Goal: Task Accomplishment & Management: Use online tool/utility

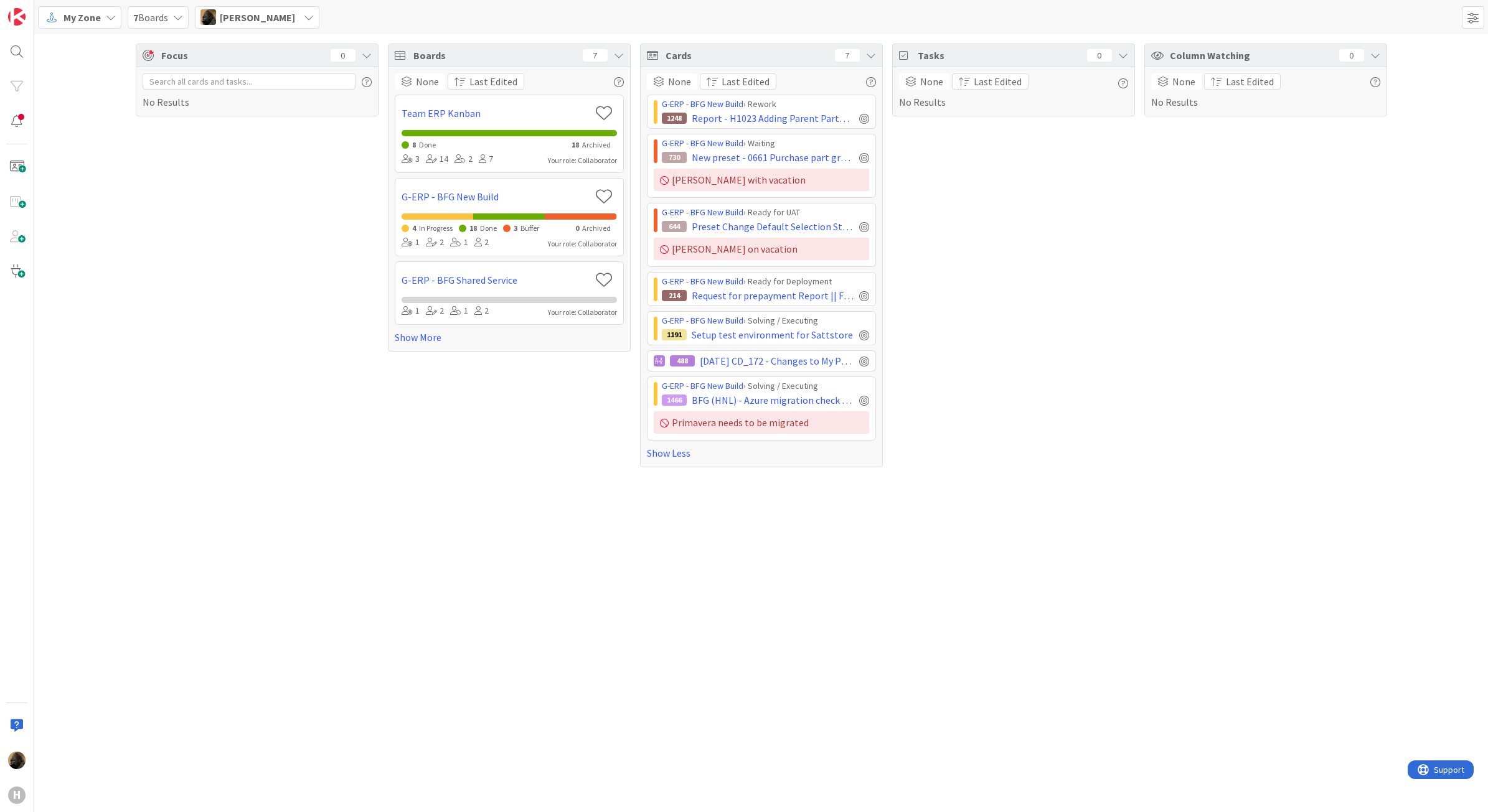
click at [515, 554] on div "Focus 0 No Results Boards 7 None Last Edited Team ERP Kanban 8 Done 18 Archived…" at bounding box center [761, 423] width 1454 height 779
click at [735, 600] on div "Focus 0 No Results Boards 7 None Last Edited Team ERP Kanban 8 Done 18 Archived…" at bounding box center [761, 423] width 1454 height 779
click at [901, 645] on div "Focus 0 No Results Boards 7 None Last Edited Team ERP Kanban 8 Done 18 Archived…" at bounding box center [761, 423] width 1454 height 779
click at [1167, 367] on div "Column Watching 0 None Last Edited No Results" at bounding box center [1265, 255] width 243 height 424
click at [809, 341] on span "Setup test environment for Sattstore" at bounding box center [772, 335] width 161 height 15
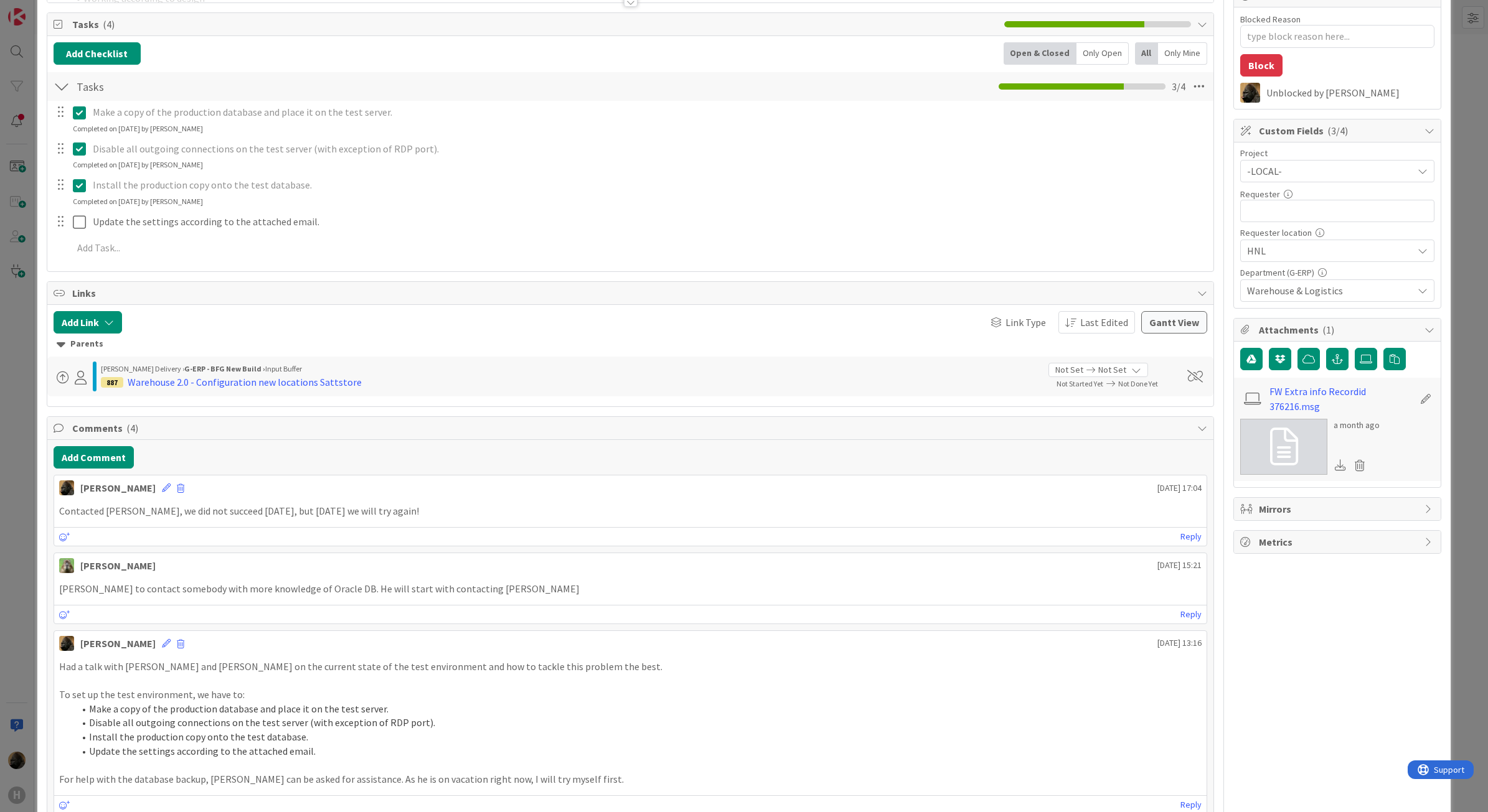
scroll to position [234, 0]
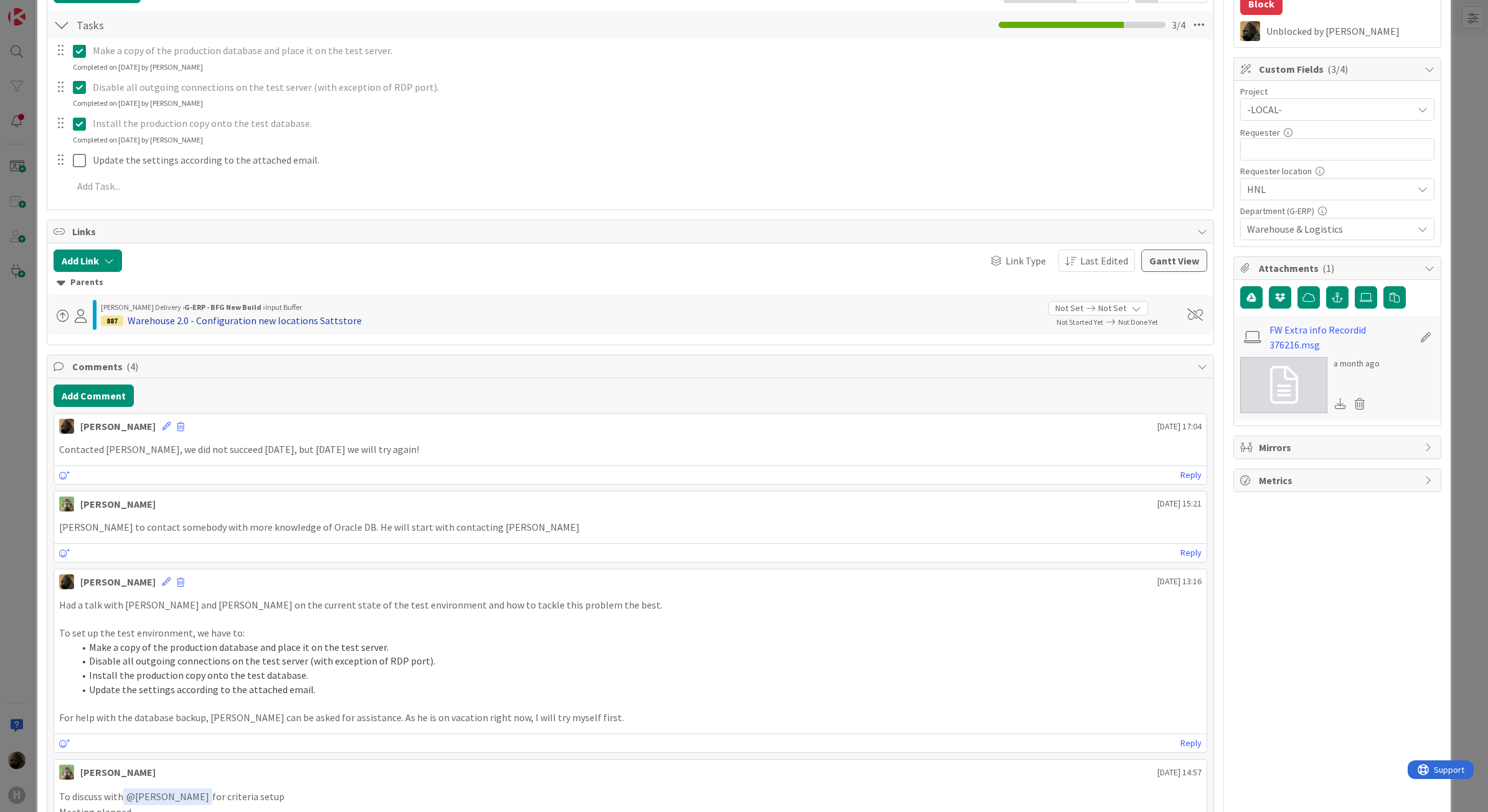
click at [303, 318] on div "Warehouse 2.0 - Configuration new locations Sattstore" at bounding box center [245, 320] width 234 height 15
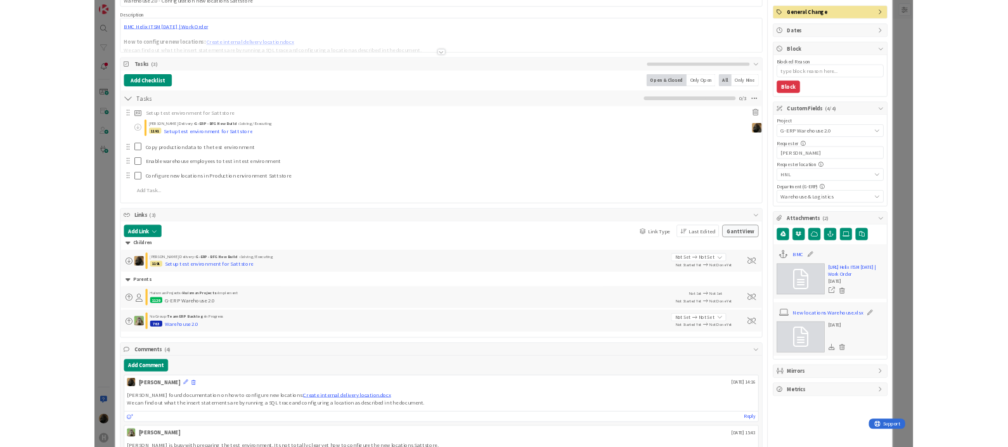
scroll to position [159, 0]
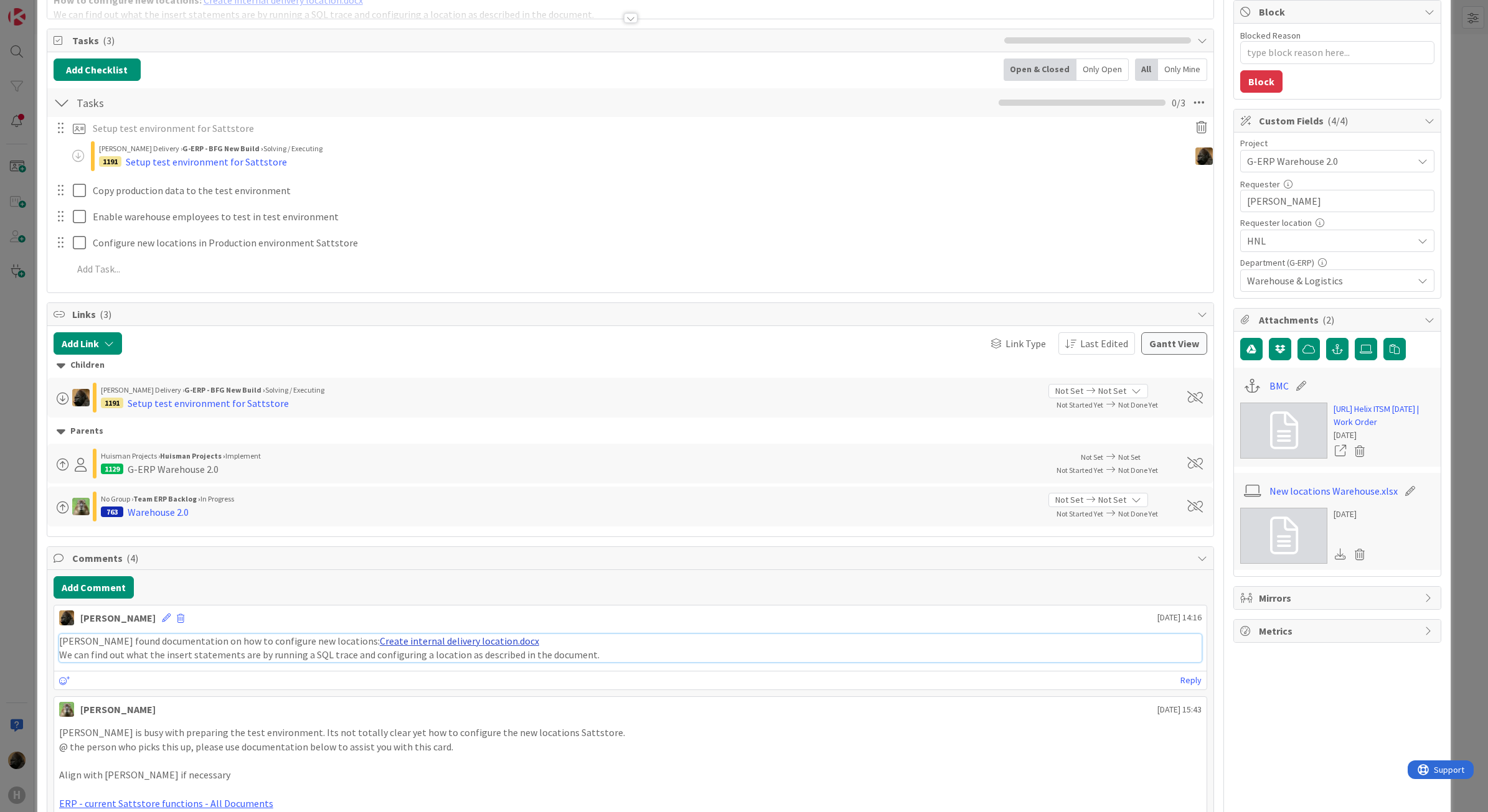
click at [436, 647] on link "Create internal delivery location.docx" at bounding box center [460, 641] width 159 height 13
type textarea "x"
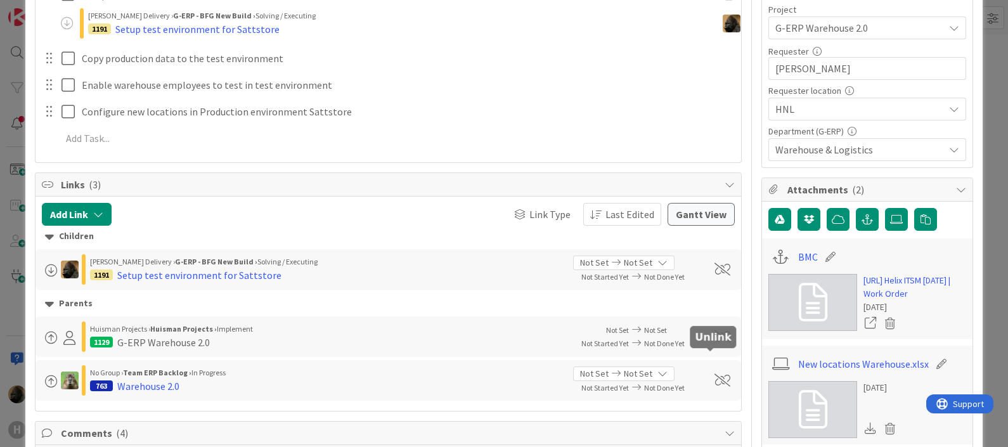
scroll to position [354, 0]
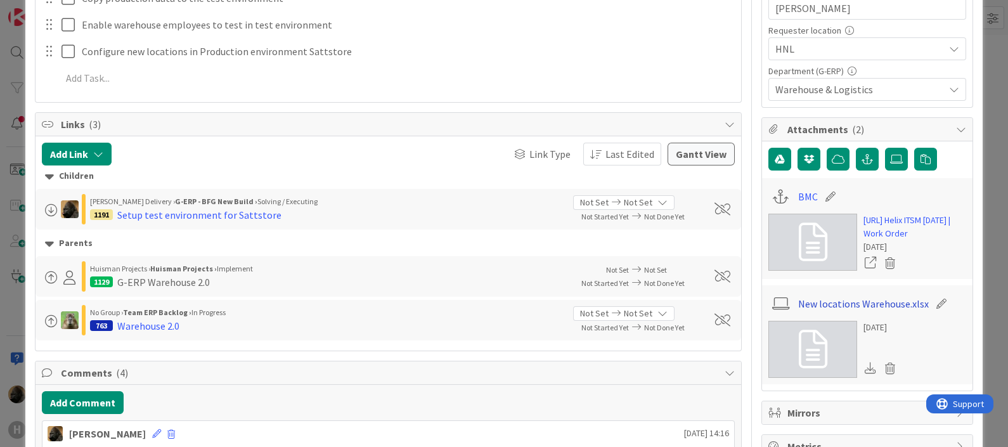
click at [867, 304] on link "New locations Warehouse.xlsx" at bounding box center [863, 303] width 131 height 15
